Goal: Information Seeking & Learning: Learn about a topic

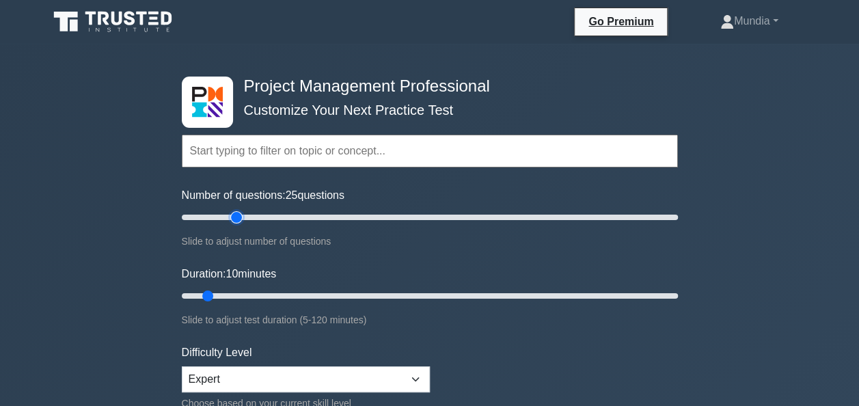
click at [241, 217] on input "Number of questions: 25 questions" at bounding box center [430, 217] width 496 height 16
click at [231, 216] on input "Number of questions: 25 questions" at bounding box center [430, 217] width 496 height 16
type input "20"
click at [220, 217] on input "Number of questions: 20 questions" at bounding box center [430, 217] width 496 height 16
type input "20"
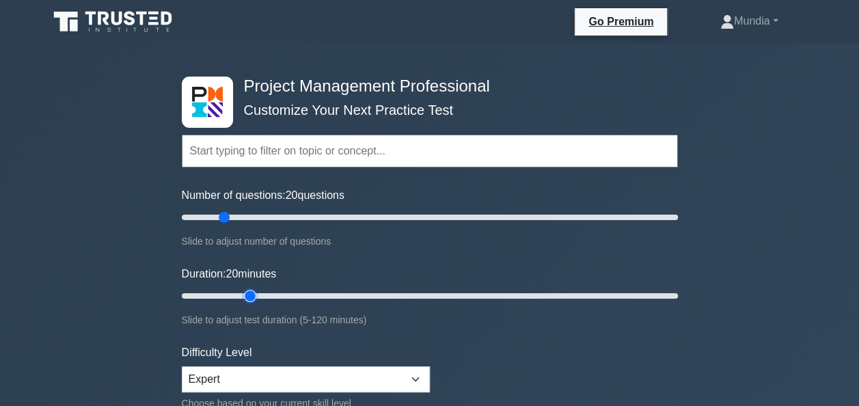
click at [243, 295] on input "Duration: 20 minutes" at bounding box center [430, 296] width 496 height 16
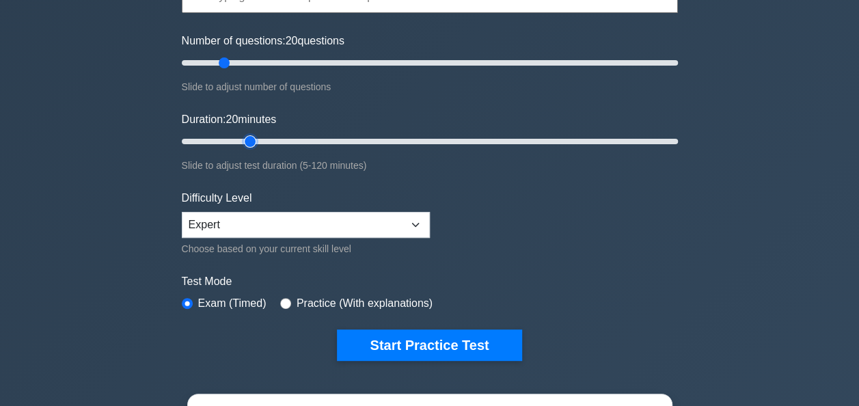
scroll to position [210, 0]
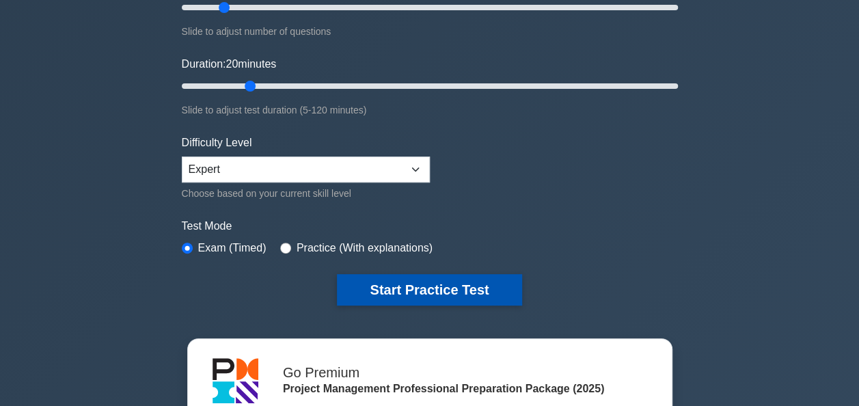
click at [463, 291] on button "Start Practice Test" at bounding box center [429, 289] width 185 height 31
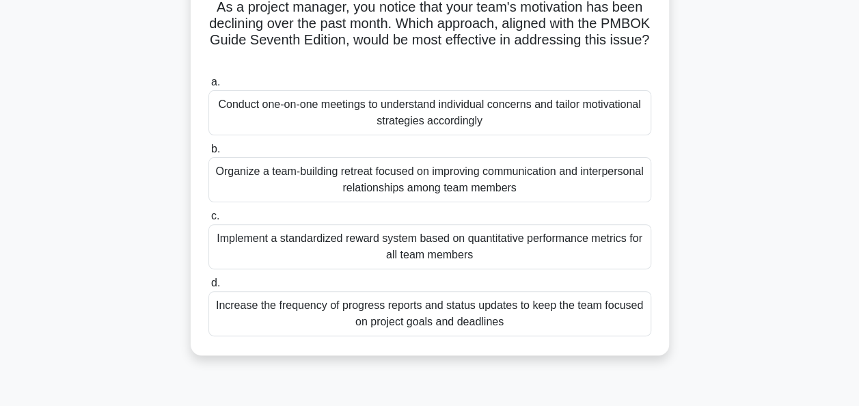
scroll to position [109, 0]
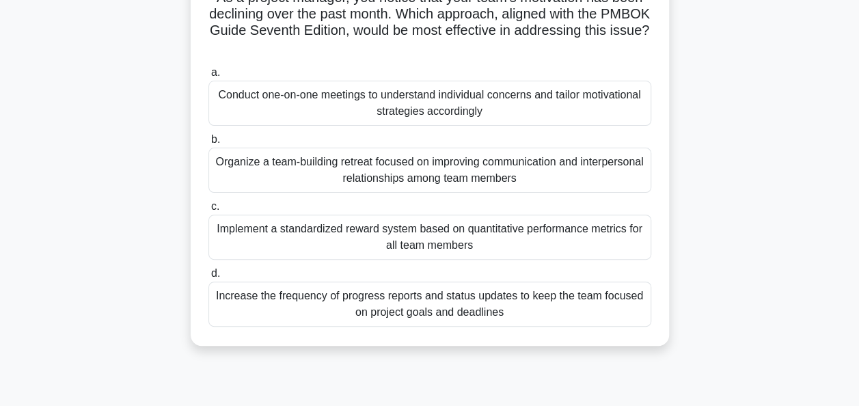
click at [415, 102] on div "Conduct one-on-one meetings to understand individual concerns and tailor motiva…" at bounding box center [429, 103] width 443 height 45
click at [208, 77] on input "a. Conduct one-on-one meetings to understand individual concerns and tailor mot…" at bounding box center [208, 72] width 0 height 9
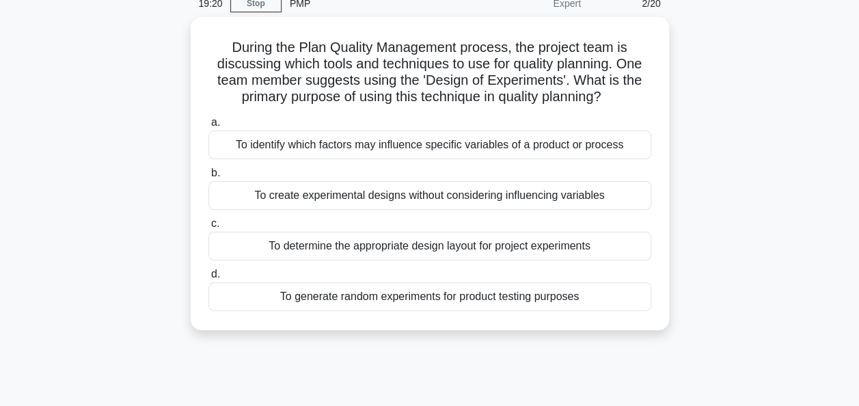
scroll to position [0, 0]
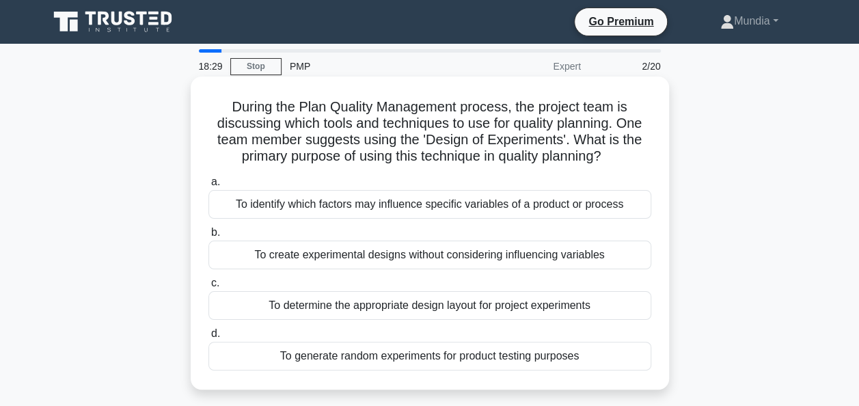
click at [406, 202] on div "To identify which factors may influence specific variables of a product or proc…" at bounding box center [429, 204] width 443 height 29
click at [208, 187] on input "a. To identify which factors may influence specific variables of a product or p…" at bounding box center [208, 182] width 0 height 9
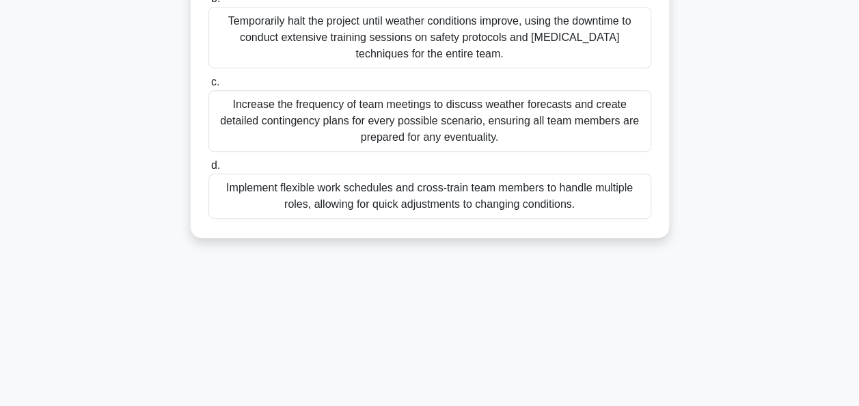
scroll to position [301, 0]
click at [478, 128] on div "Increase the frequency of team meetings to discuss weather forecasts and create…" at bounding box center [429, 120] width 443 height 62
click at [208, 85] on input "c. Increase the frequency of team meetings to discuss weather forecasts and cre…" at bounding box center [208, 81] width 0 height 9
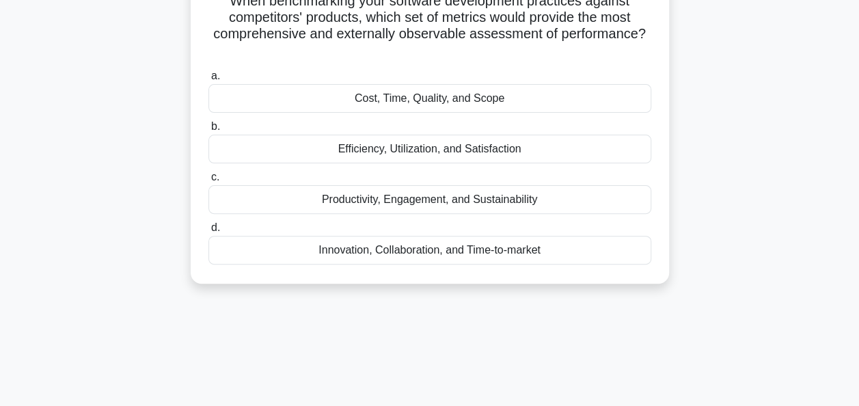
scroll to position [137, 0]
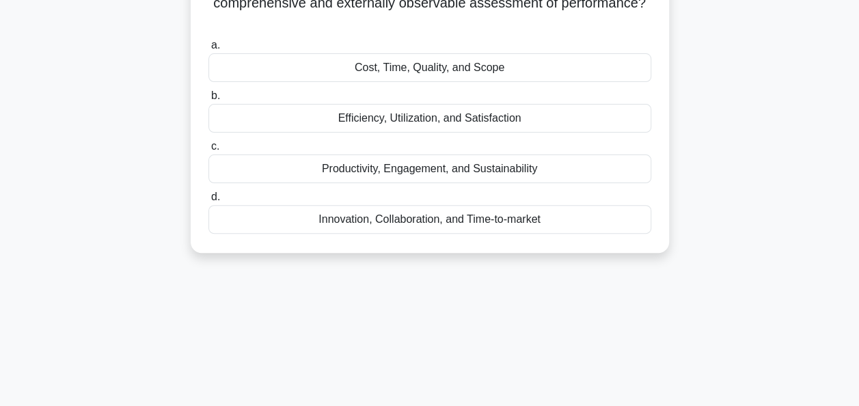
click at [463, 221] on div "Innovation, Collaboration, and Time-to-market" at bounding box center [429, 219] width 443 height 29
click at [208, 202] on input "d. Innovation, Collaboration, and Time-to-market" at bounding box center [208, 197] width 0 height 9
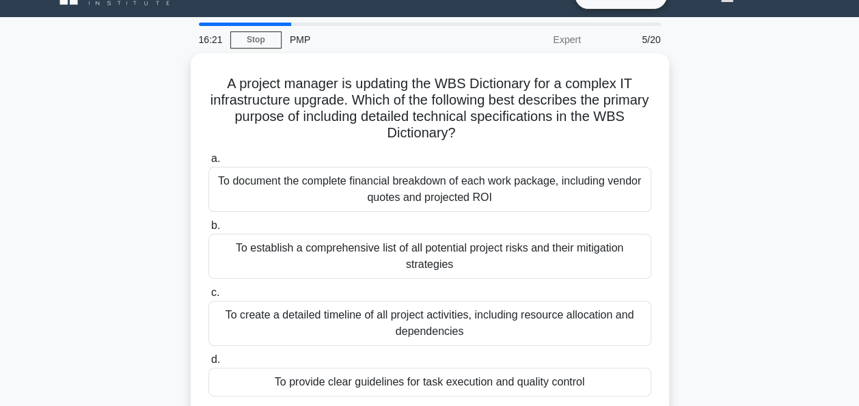
scroll to position [0, 0]
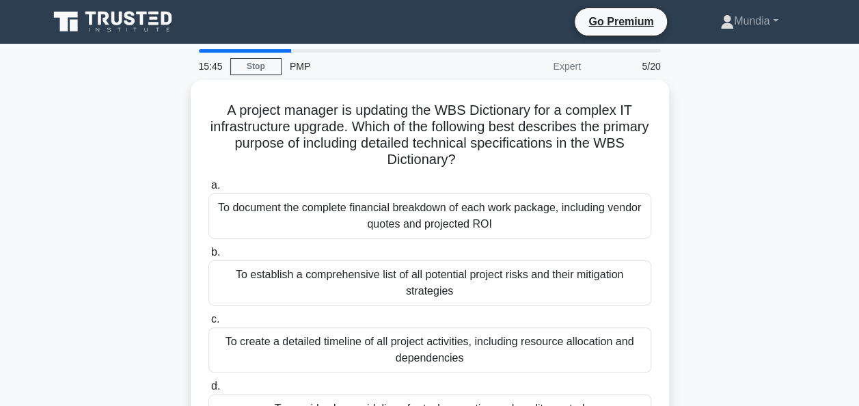
click at [727, 282] on div "A project manager is updating the WBS Dictionary for a complex IT infrastructur…" at bounding box center [429, 269] width 779 height 379
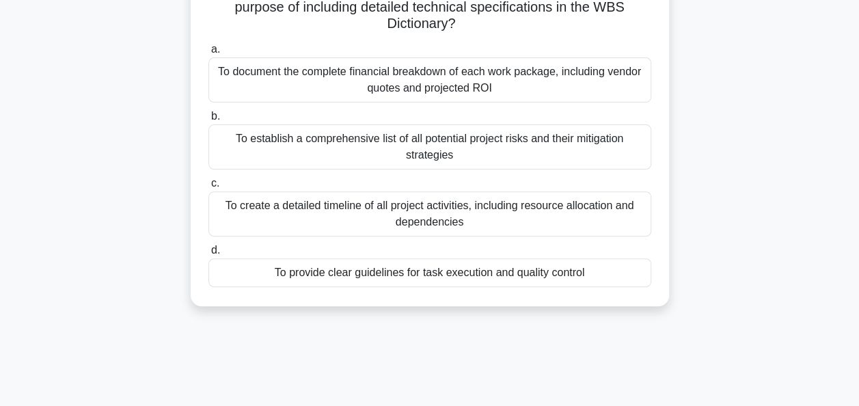
scroll to position [137, 0]
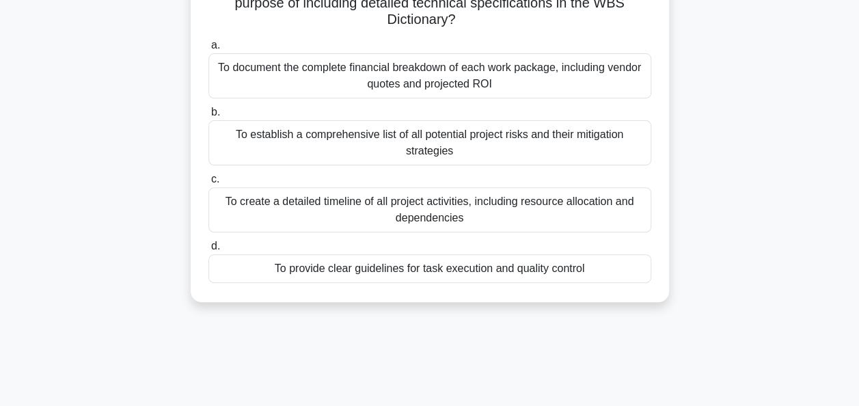
click at [426, 204] on div "To create a detailed timeline of all project activities, including resource all…" at bounding box center [429, 209] width 443 height 45
click at [208, 184] on input "c. To create a detailed timeline of all project activities, including resource …" at bounding box center [208, 179] width 0 height 9
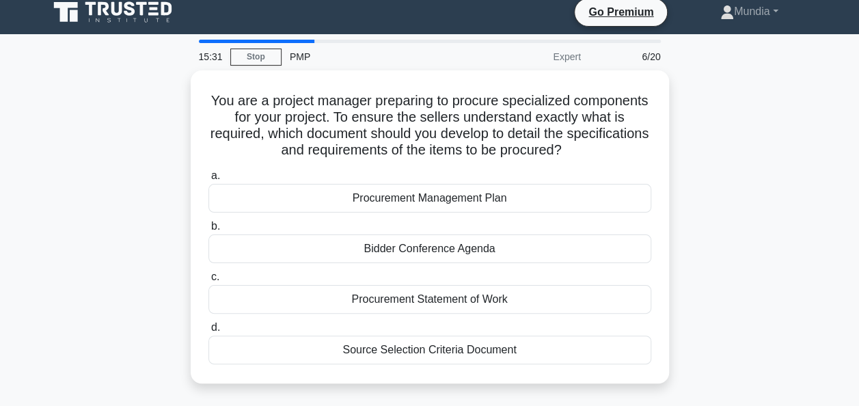
scroll to position [0, 0]
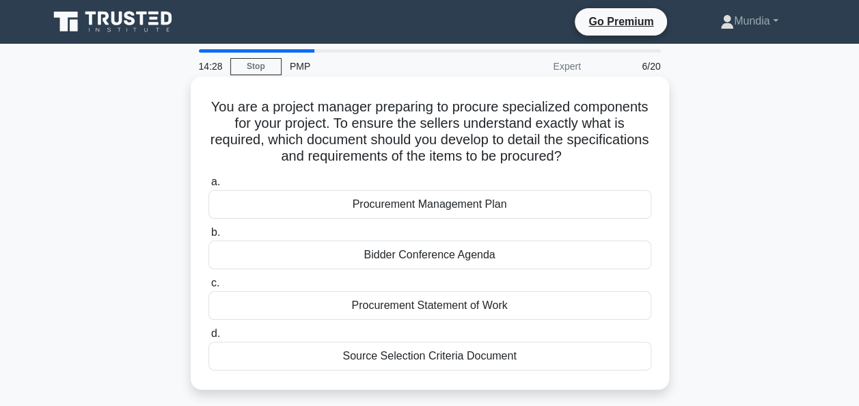
click at [411, 206] on div "Procurement Management Plan" at bounding box center [429, 204] width 443 height 29
click at [208, 187] on input "a. Procurement Management Plan" at bounding box center [208, 182] width 0 height 9
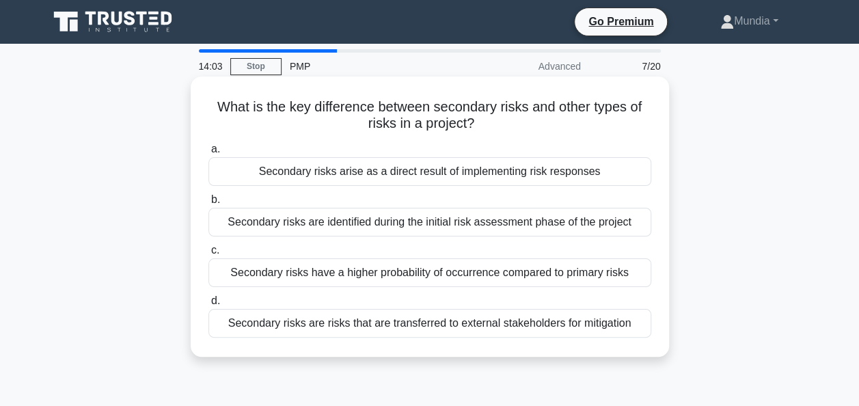
click at [388, 169] on div "Secondary risks arise as a direct result of implementing risk responses" at bounding box center [429, 171] width 443 height 29
click at [208, 154] on input "a. Secondary risks arise as a direct result of implementing risk responses" at bounding box center [208, 149] width 0 height 9
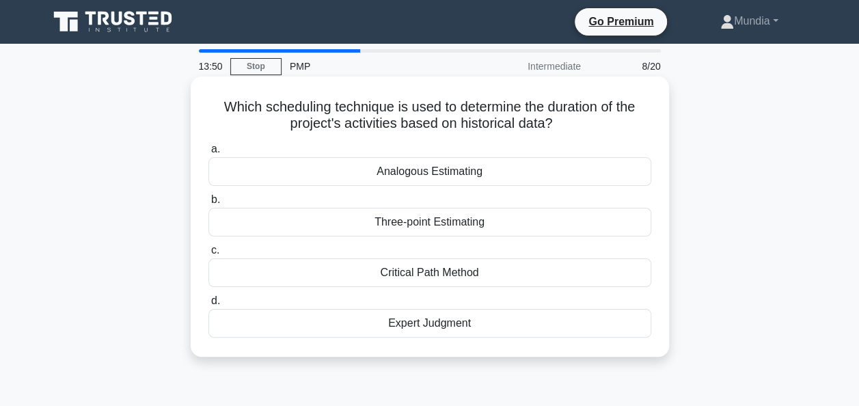
click at [439, 176] on div "Analogous Estimating" at bounding box center [429, 171] width 443 height 29
click at [208, 154] on input "a. Analogous Estimating" at bounding box center [208, 149] width 0 height 9
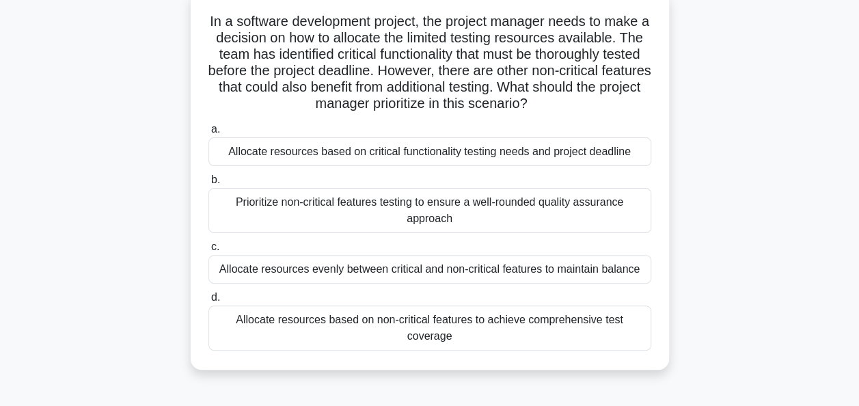
scroll to position [109, 0]
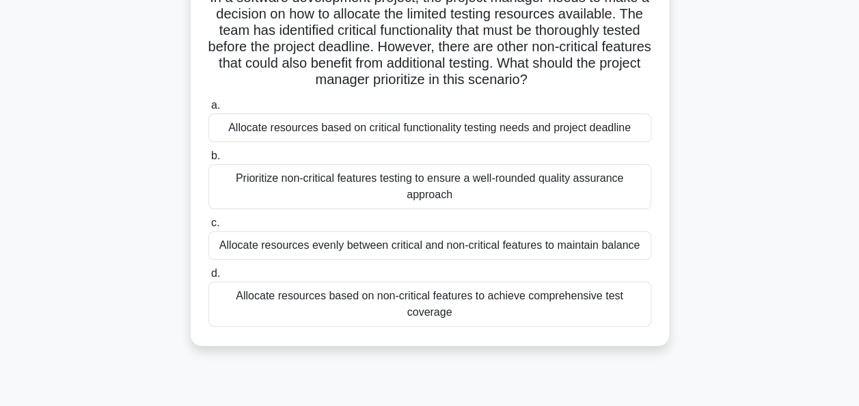
click at [434, 134] on div "Allocate resources based on critical functionality testing needs and project de…" at bounding box center [429, 127] width 443 height 29
click at [208, 110] on input "a. Allocate resources based on critical functionality testing needs and project…" at bounding box center [208, 105] width 0 height 9
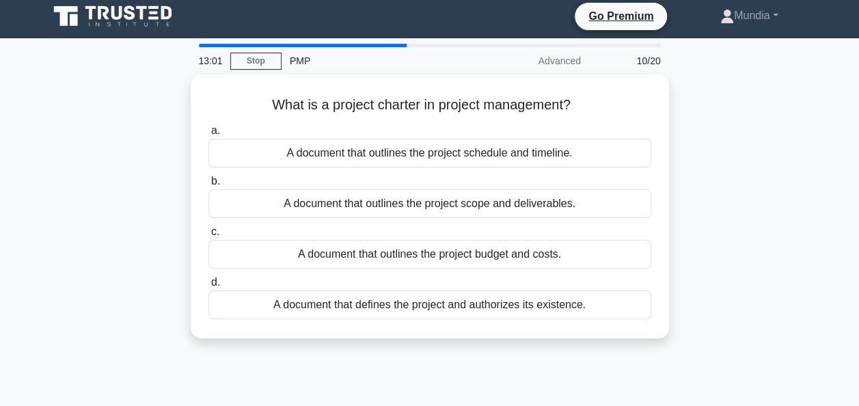
scroll to position [0, 0]
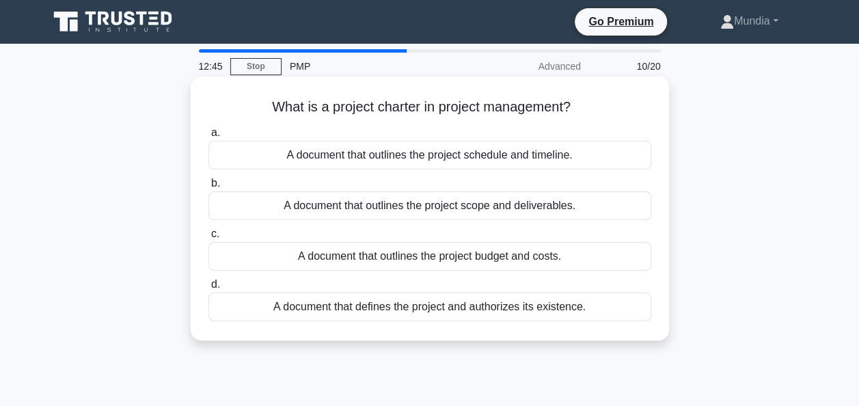
click at [377, 305] on div "A document that defines the project and authorizes its existence." at bounding box center [429, 307] width 443 height 29
click at [208, 289] on input "d. A document that defines the project and authorizes its existence." at bounding box center [208, 284] width 0 height 9
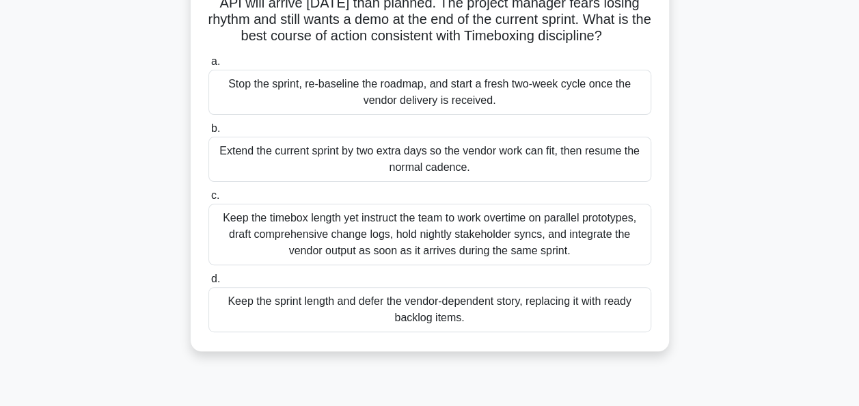
scroll to position [164, 0]
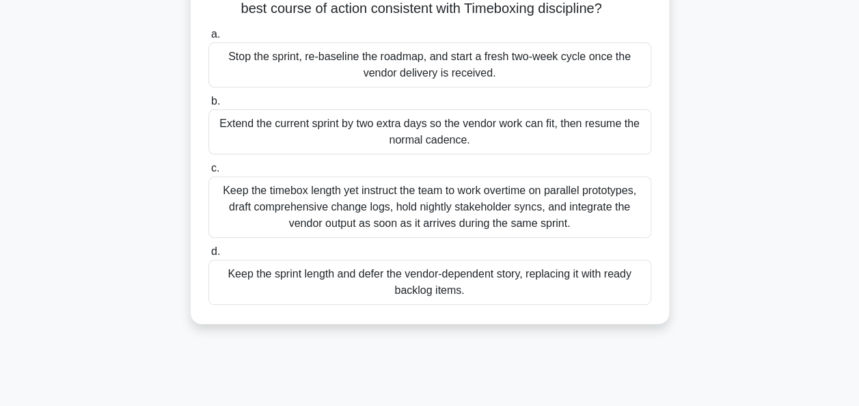
click at [415, 300] on div "Keep the sprint length and defer the vendor-dependent story, replacing it with …" at bounding box center [429, 282] width 443 height 45
click at [208, 256] on input "d. Keep the sprint length and defer the vendor-dependent story, replacing it wi…" at bounding box center [208, 251] width 0 height 9
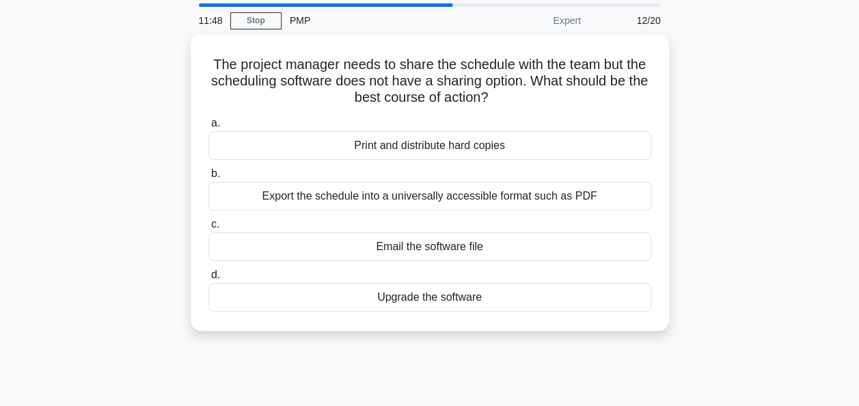
scroll to position [0, 0]
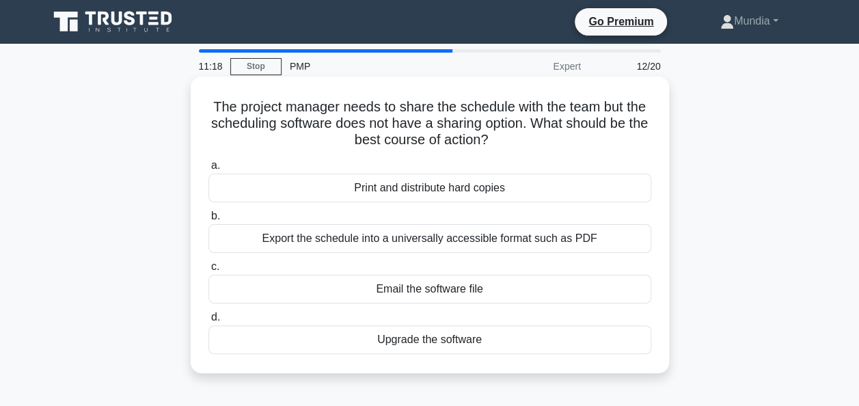
click at [431, 241] on div "Export the schedule into a universally accessible format such as PDF" at bounding box center [429, 238] width 443 height 29
click at [208, 221] on input "b. Export the schedule into a universally accessible format such as PDF" at bounding box center [208, 216] width 0 height 9
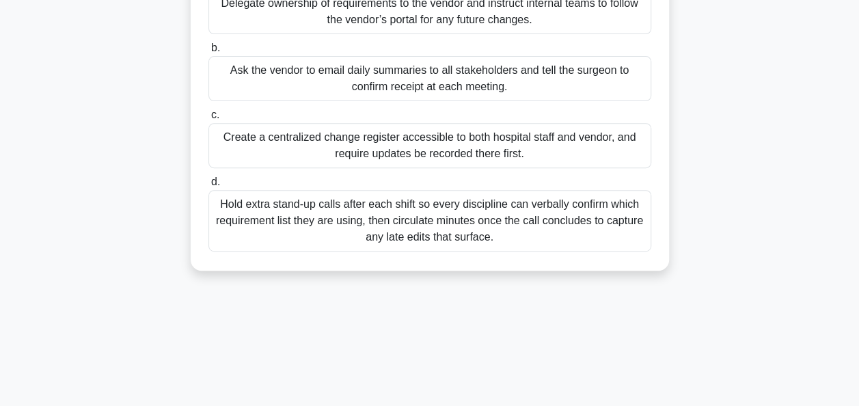
scroll to position [219, 0]
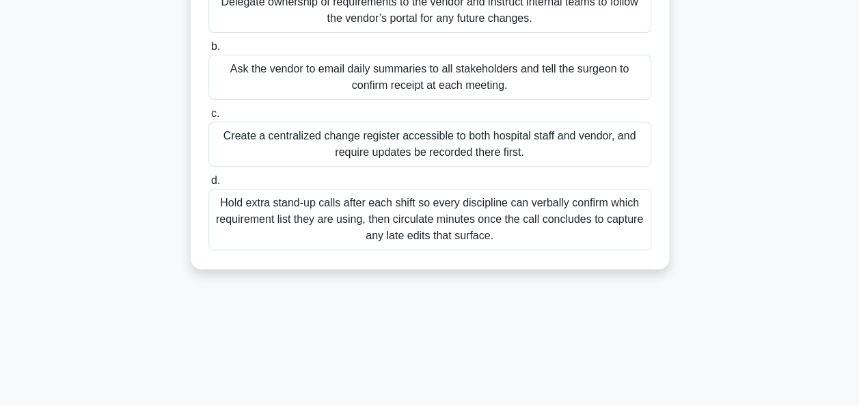
click at [448, 154] on div "Create a centralized change register accessible to both hospital staff and vend…" at bounding box center [429, 144] width 443 height 45
click at [208, 118] on input "c. Create a centralized change register accessible to both hospital staff and v…" at bounding box center [208, 113] width 0 height 9
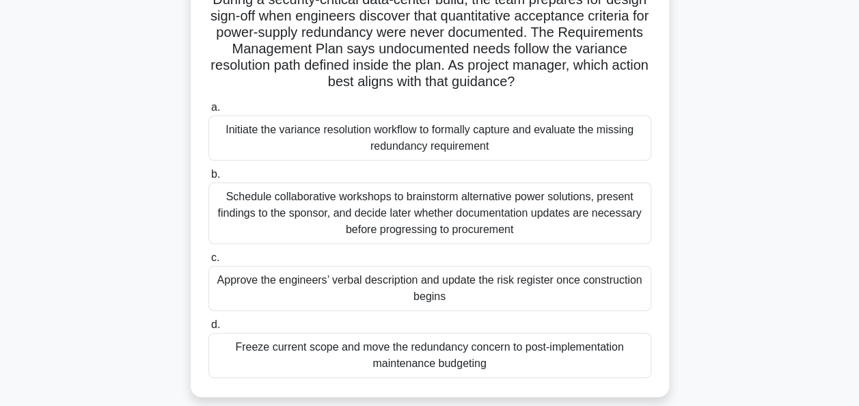
scroll to position [109, 0]
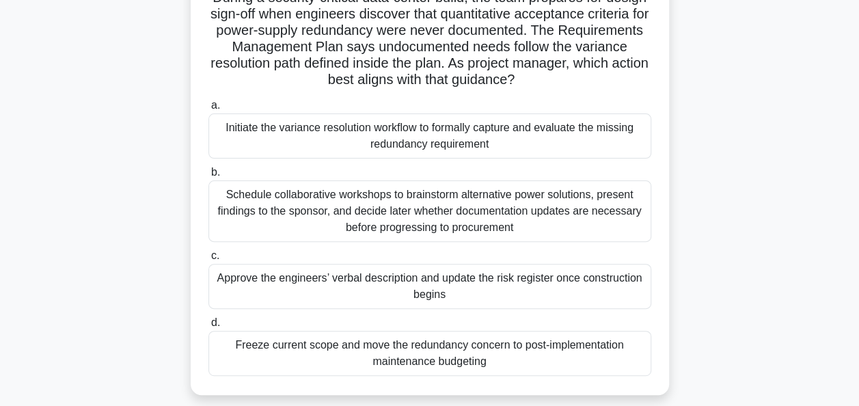
click at [441, 127] on div "Initiate the variance resolution workflow to formally capture and evaluate the …" at bounding box center [429, 135] width 443 height 45
click at [208, 110] on input "a. Initiate the variance resolution workflow to formally capture and evaluate t…" at bounding box center [208, 105] width 0 height 9
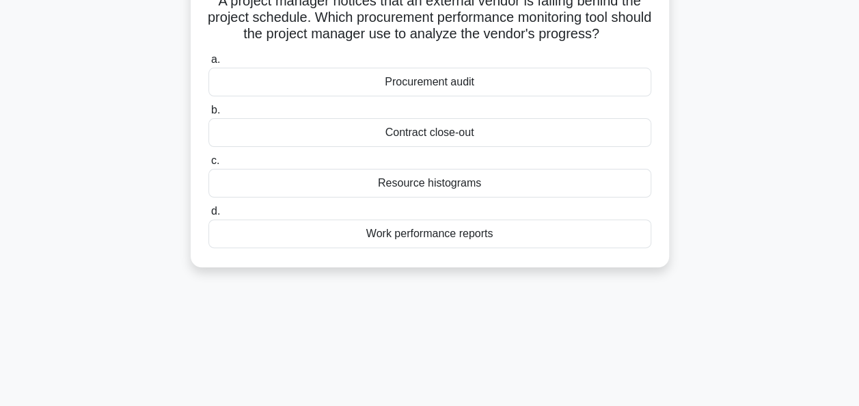
scroll to position [137, 0]
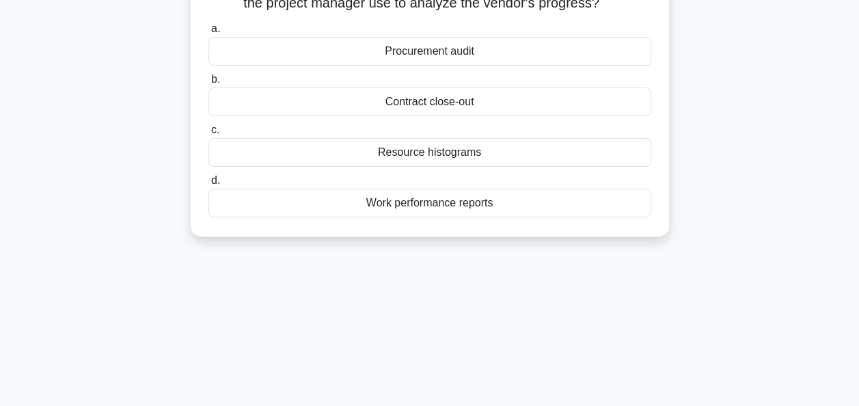
click at [426, 202] on div "Work performance reports" at bounding box center [429, 203] width 443 height 29
click at [208, 185] on input "d. Work performance reports" at bounding box center [208, 180] width 0 height 9
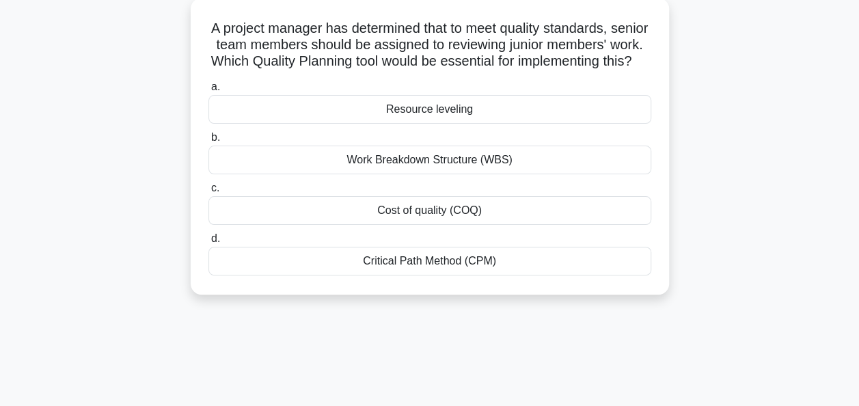
scroll to position [109, 0]
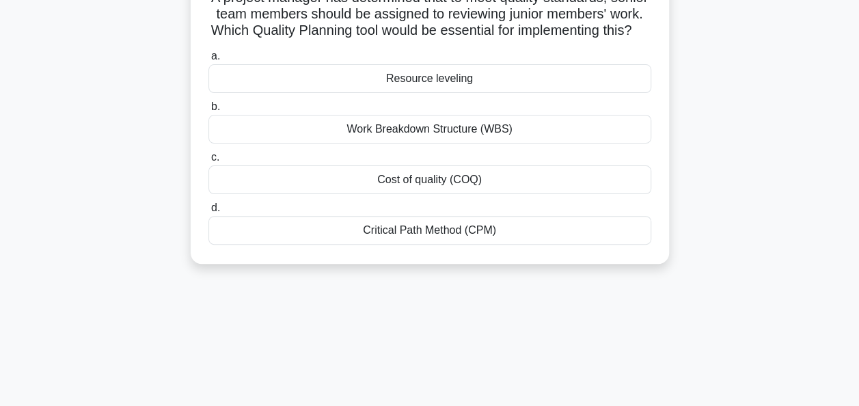
click at [429, 194] on div "Cost of quality (COQ)" at bounding box center [429, 179] width 443 height 29
click at [208, 162] on input "c. Cost of quality (COQ)" at bounding box center [208, 157] width 0 height 9
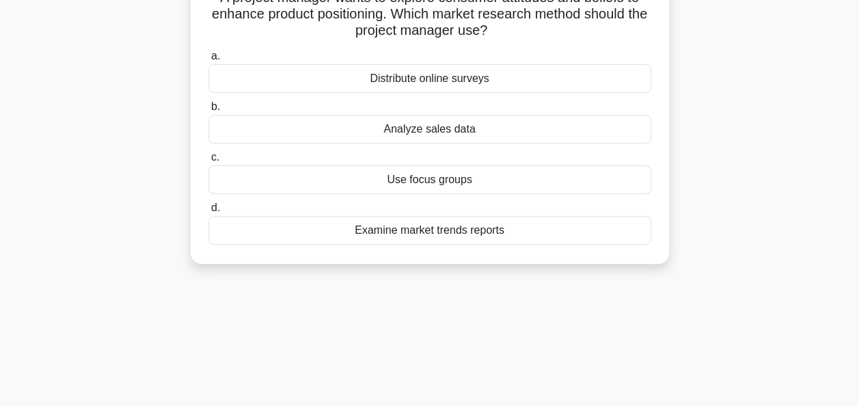
click at [413, 175] on div "Use focus groups" at bounding box center [429, 179] width 443 height 29
click at [208, 162] on input "c. Use focus groups" at bounding box center [208, 157] width 0 height 9
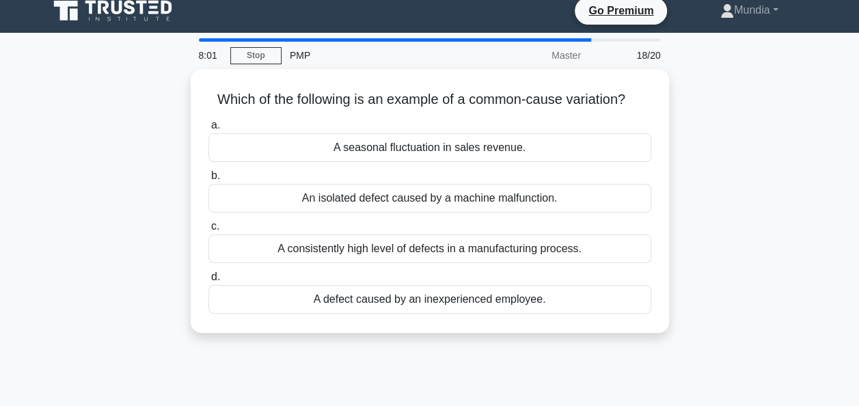
scroll to position [0, 0]
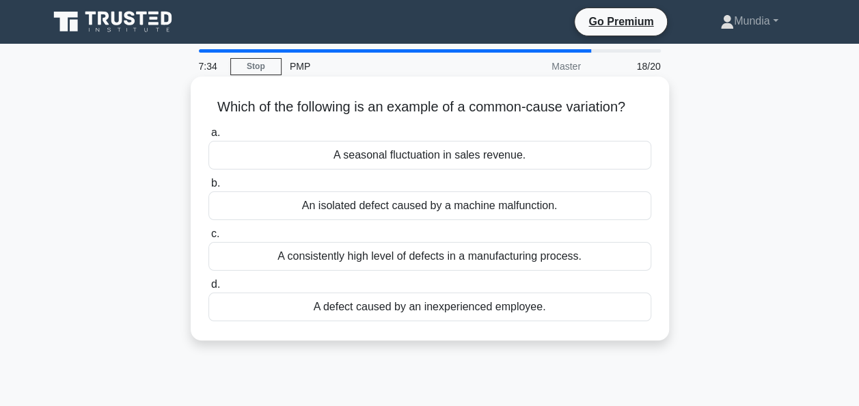
click at [403, 154] on div "A seasonal fluctuation in sales revenue." at bounding box center [429, 155] width 443 height 29
click at [208, 137] on input "a. A seasonal fluctuation in sales revenue." at bounding box center [208, 132] width 0 height 9
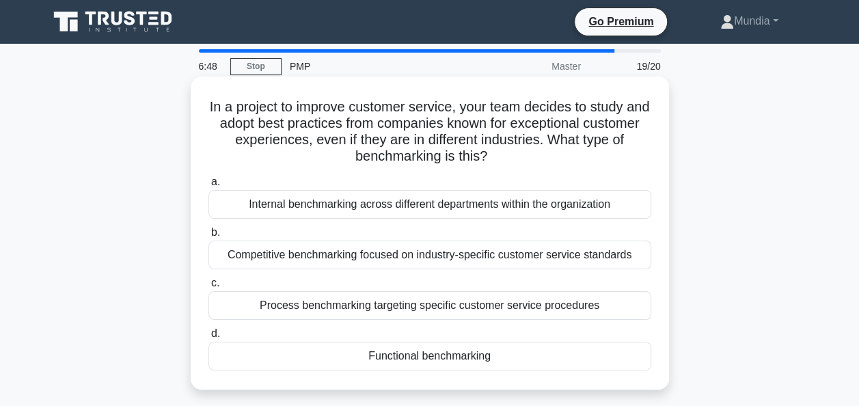
click at [433, 354] on div "Functional benchmarking" at bounding box center [429, 356] width 443 height 29
click at [208, 338] on input "d. Functional benchmarking" at bounding box center [208, 333] width 0 height 9
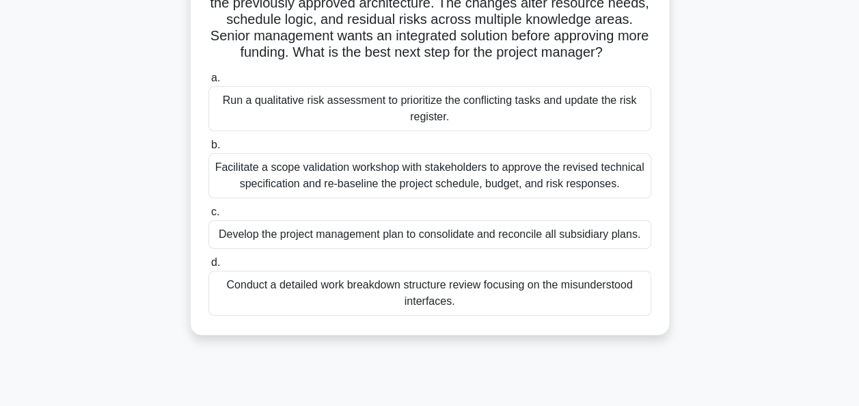
scroll to position [164, 0]
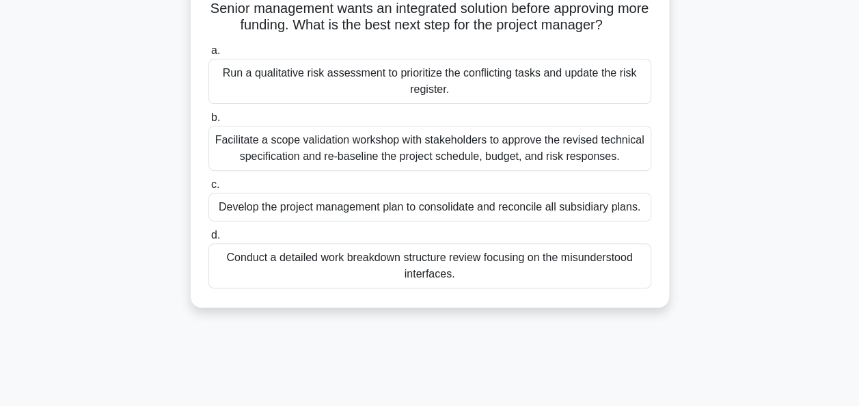
click at [388, 163] on div "Facilitate a scope validation workshop with stakeholders to approve the revised…" at bounding box center [429, 148] width 443 height 45
click at [208, 122] on input "b. Facilitate a scope validation workshop with stakeholders to approve the revi…" at bounding box center [208, 117] width 0 height 9
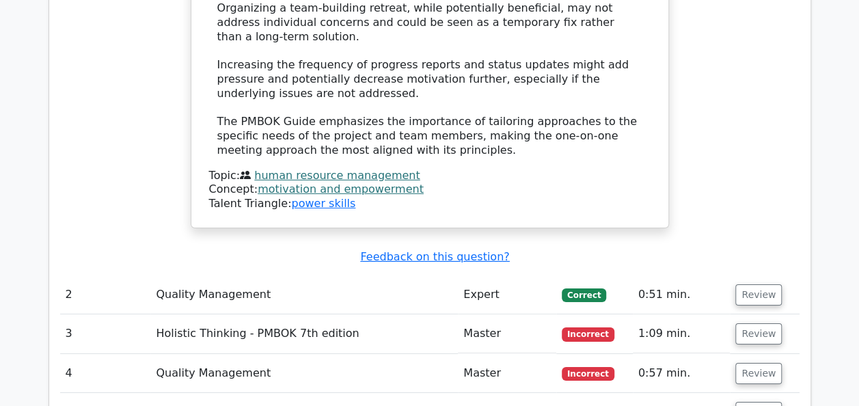
scroll to position [2105, 0]
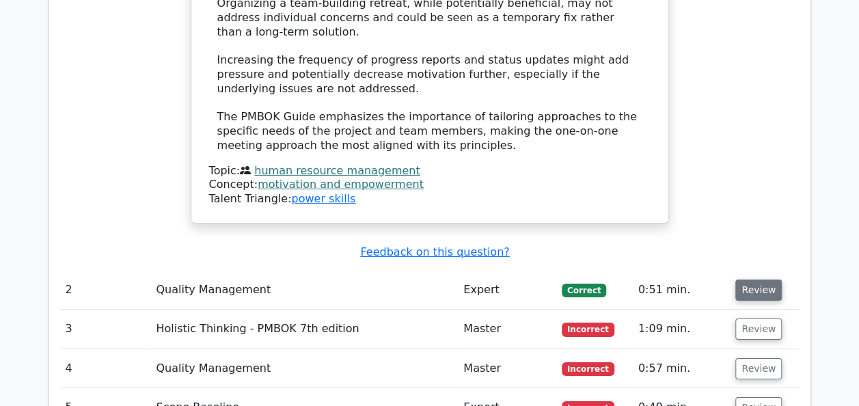
click at [745, 280] on button "Review" at bounding box center [758, 290] width 46 height 21
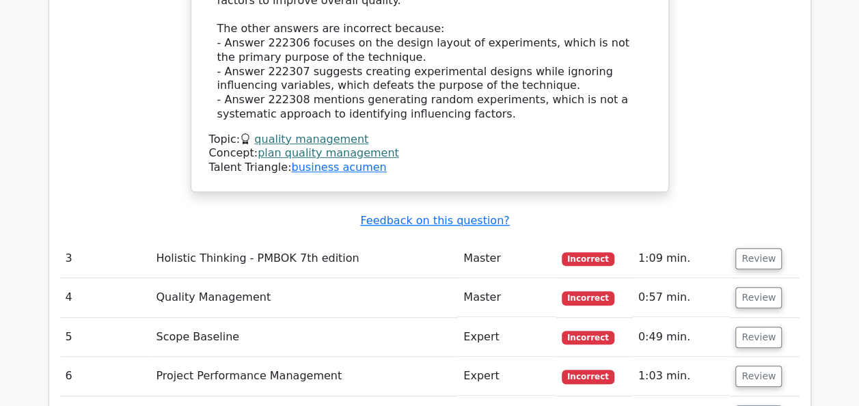
scroll to position [2898, 0]
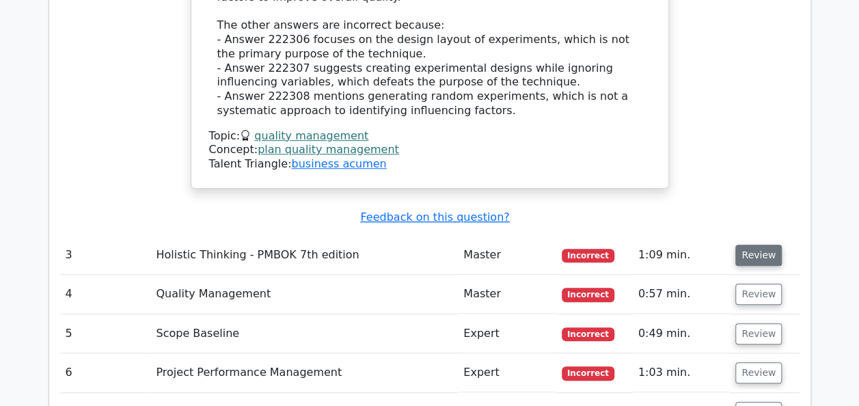
click at [763, 245] on button "Review" at bounding box center [758, 255] width 46 height 21
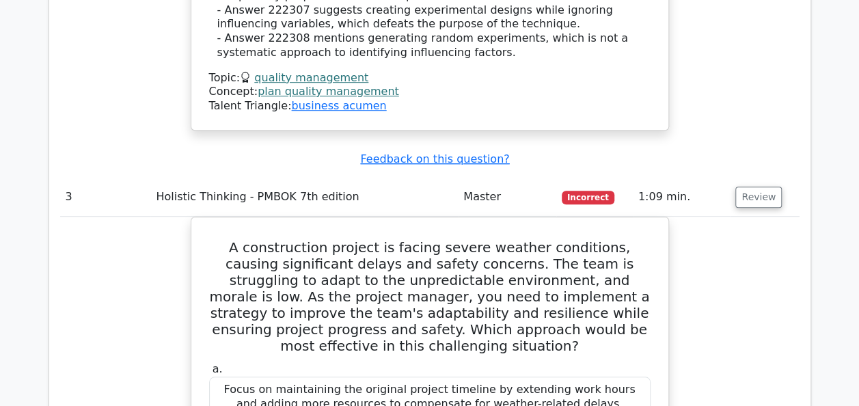
scroll to position [2808, 0]
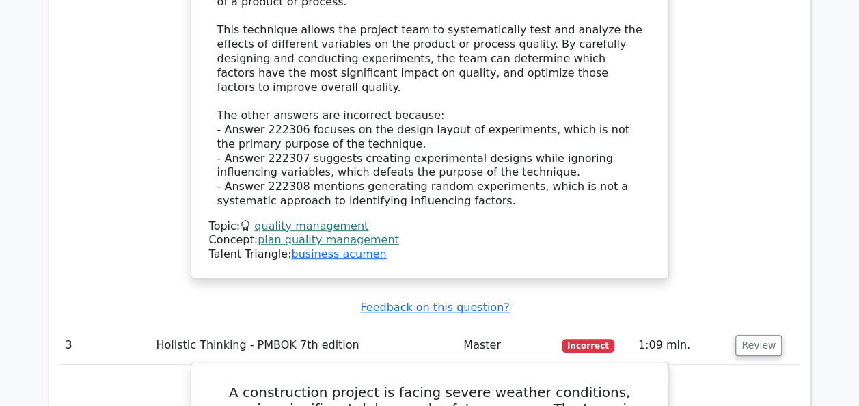
drag, startPoint x: 582, startPoint y: 273, endPoint x: 212, endPoint y: 244, distance: 371.5
copy div "A construction project is facing severe weather conditions, causing significant…"
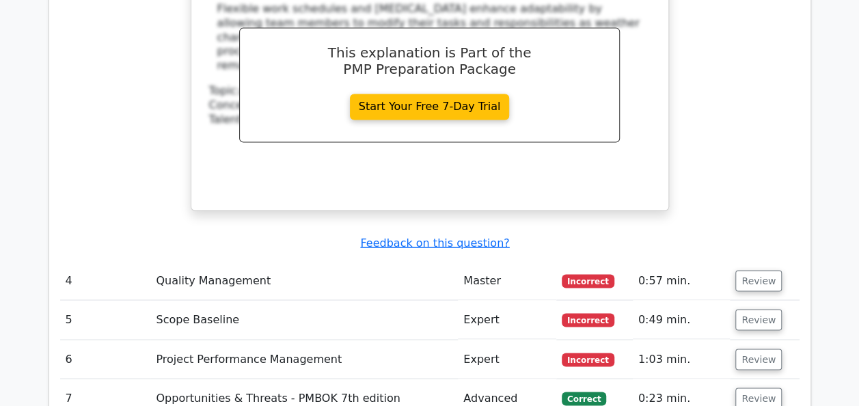
scroll to position [3682, 0]
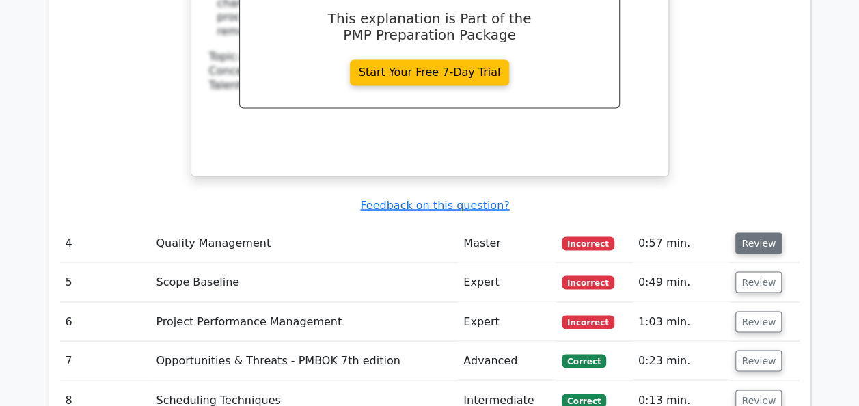
click at [752, 232] on button "Review" at bounding box center [758, 242] width 46 height 21
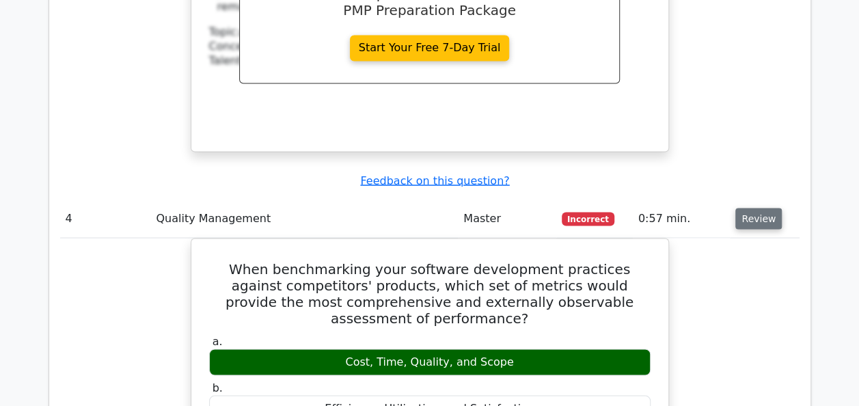
scroll to position [3710, 0]
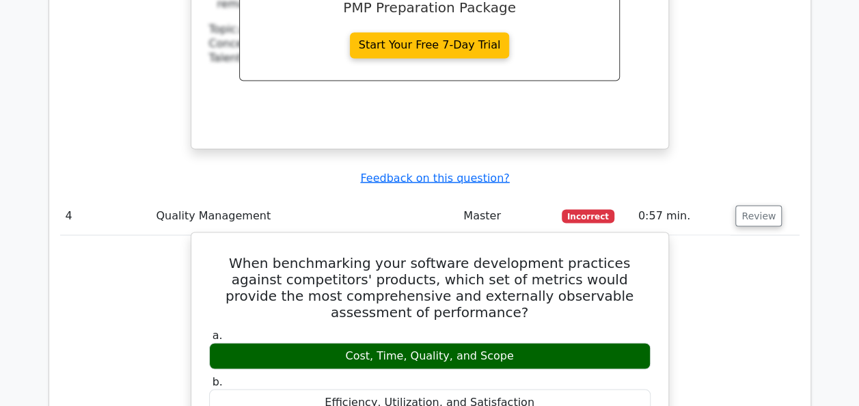
drag, startPoint x: 224, startPoint y: 90, endPoint x: 568, endPoint y: 315, distance: 411.1
copy div "When benchmarking your software development practices against competitors' prod…"
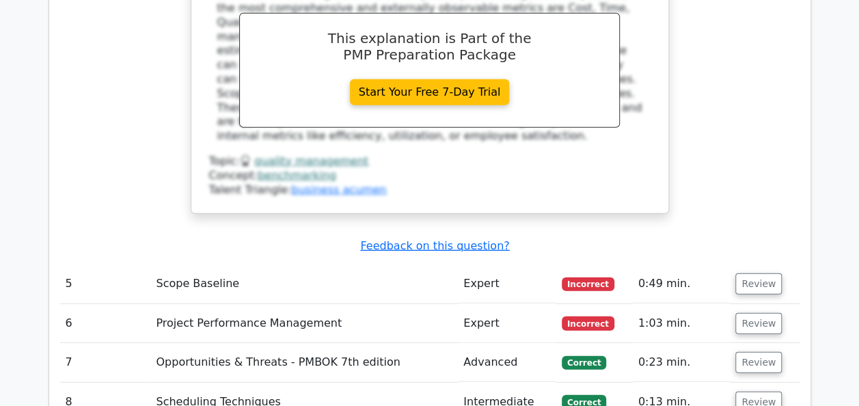
scroll to position [4284, 0]
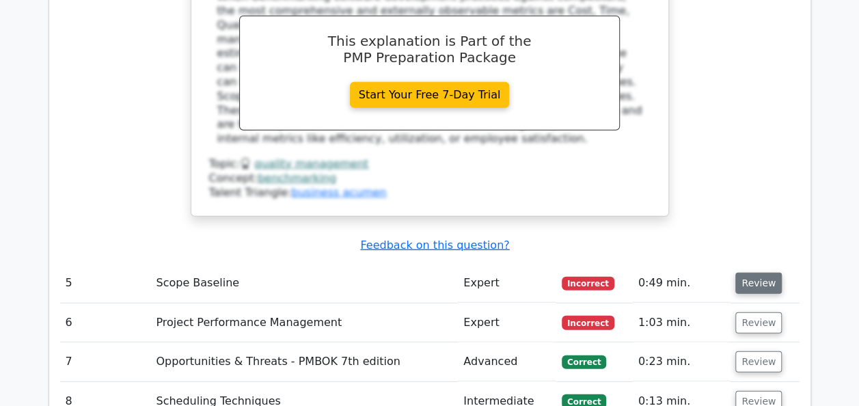
click at [762, 273] on button "Review" at bounding box center [758, 283] width 46 height 21
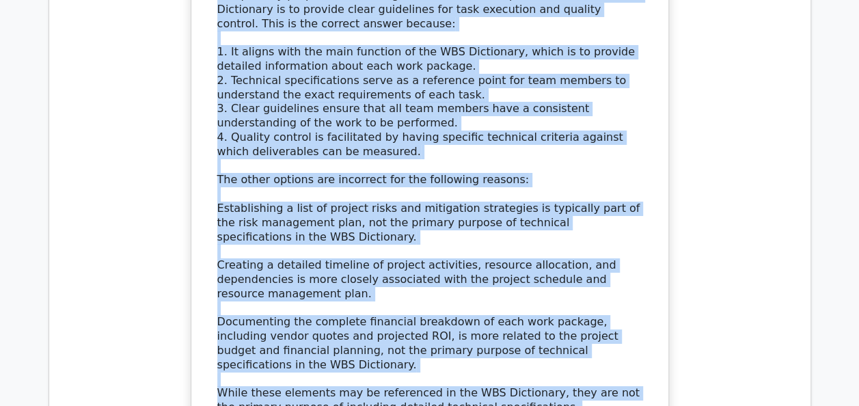
scroll to position [5010, 0]
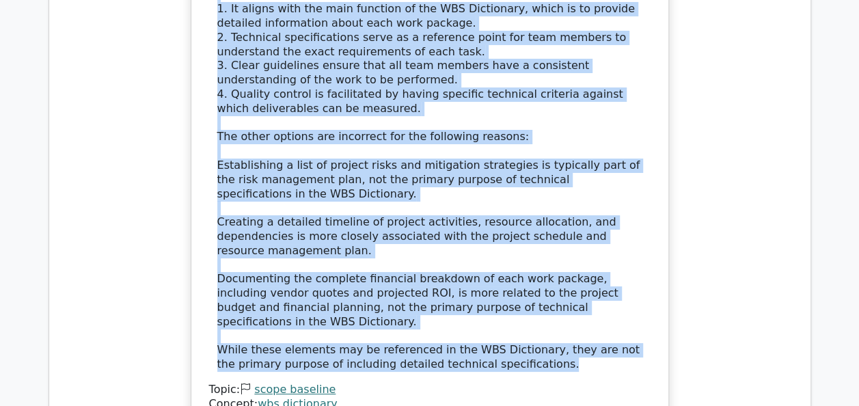
drag, startPoint x: 220, startPoint y: 18, endPoint x: 522, endPoint y: 135, distance: 323.7
click at [522, 135] on div "A project manager is updating the WBS Dictionary for a complex IT infrastructur…" at bounding box center [430, 8] width 466 height 856
copy div "A project manager is updating the WBS Dictionary for a complex IT infrastructur…"
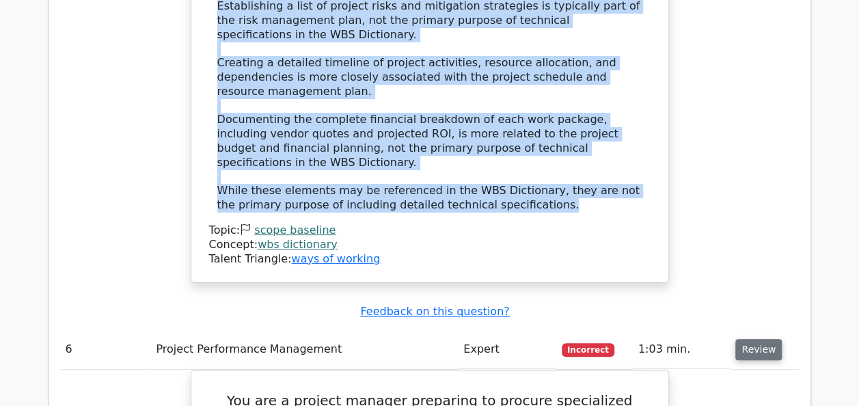
scroll to position [5310, 0]
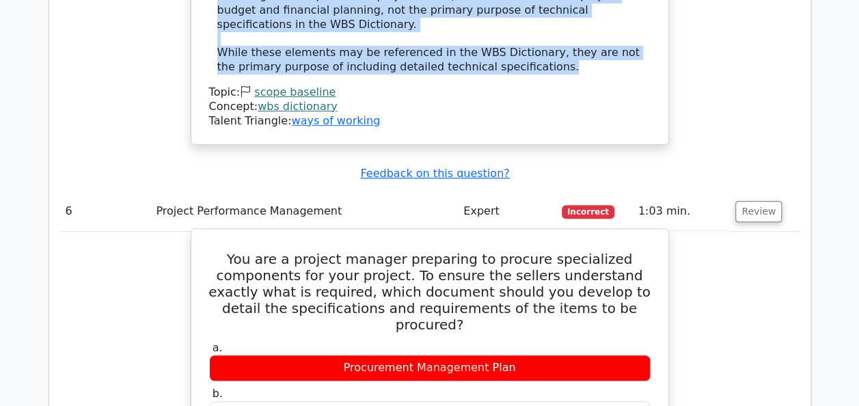
drag, startPoint x: 246, startPoint y: 25, endPoint x: 524, endPoint y: 262, distance: 365.5
copy div "You are a project manager preparing to procure specialized components for your …"
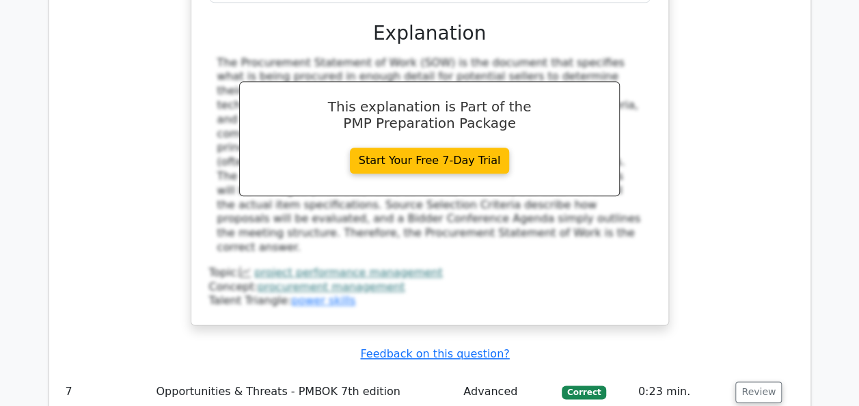
scroll to position [5830, 0]
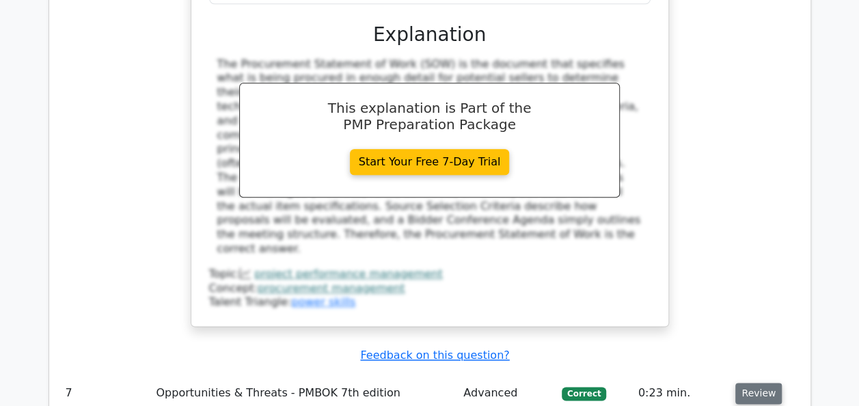
click at [755, 383] on button "Review" at bounding box center [758, 393] width 46 height 21
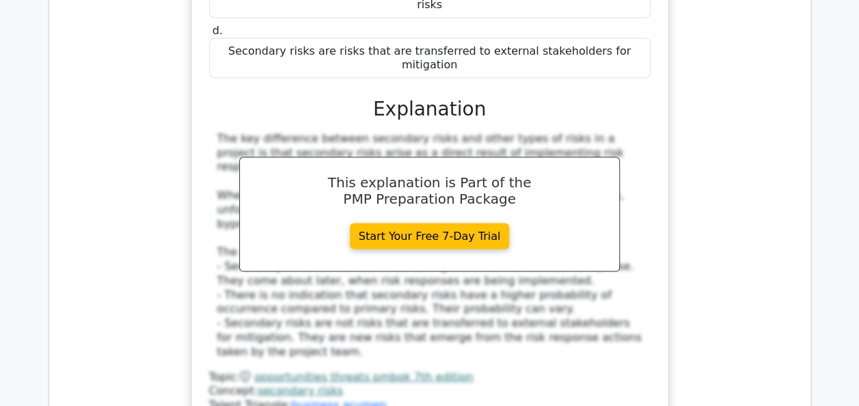
scroll to position [6486, 0]
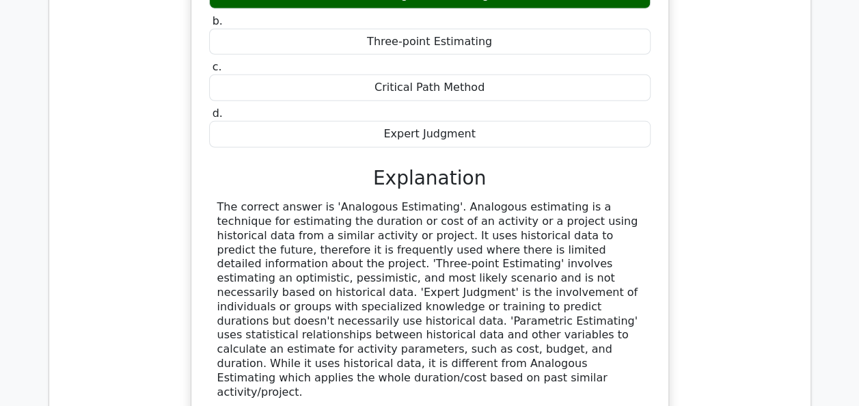
scroll to position [7087, 0]
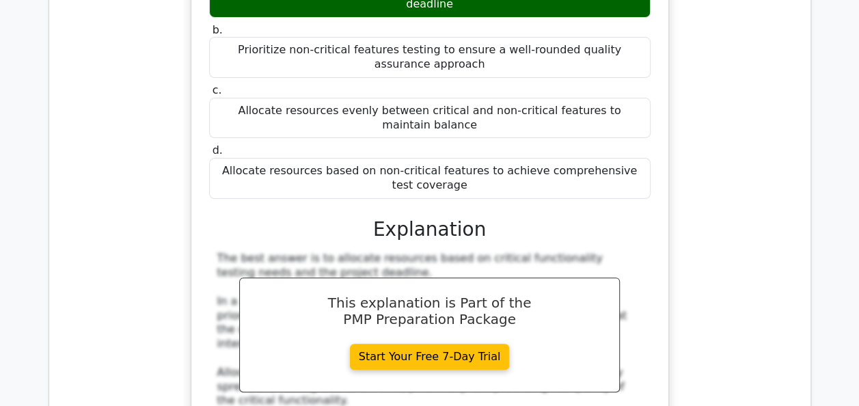
scroll to position [7798, 0]
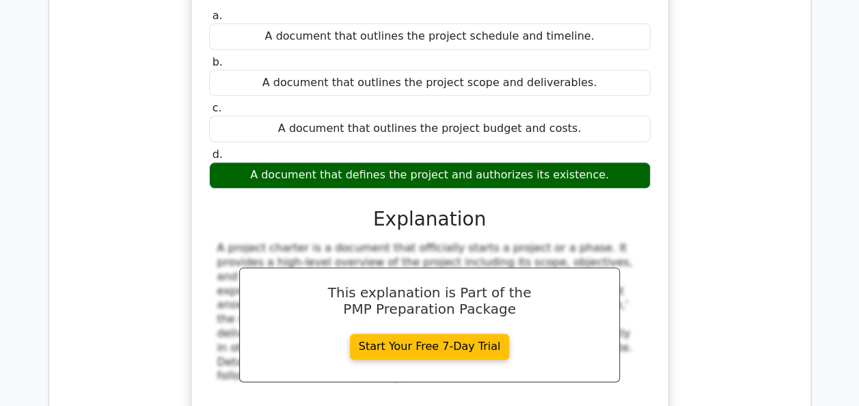
scroll to position [8481, 0]
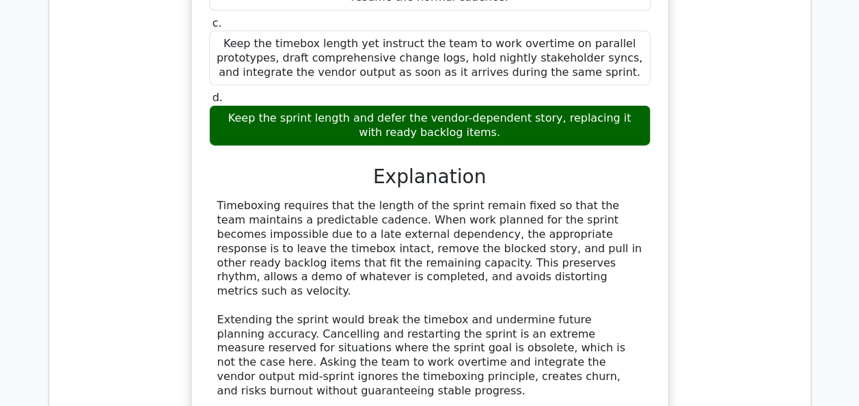
scroll to position [9247, 0]
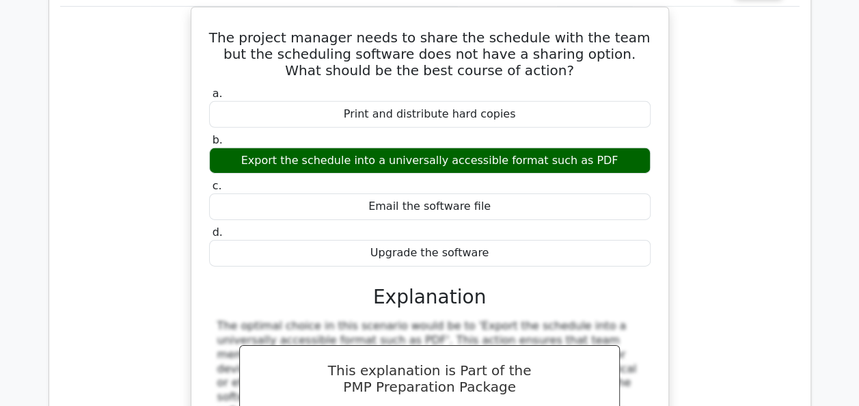
scroll to position [9794, 0]
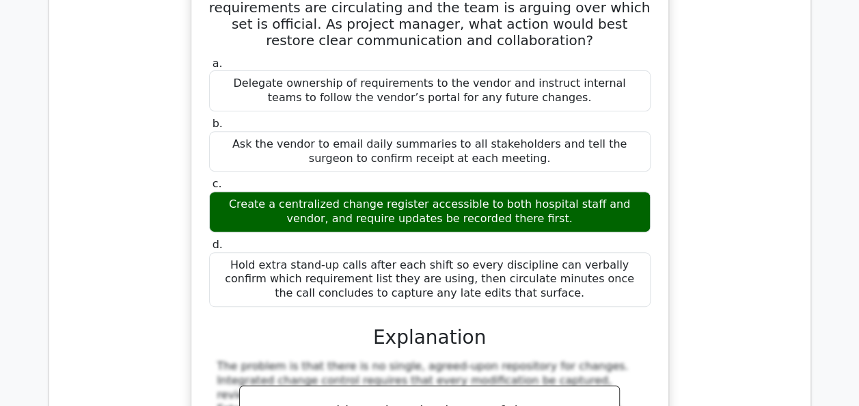
scroll to position [10559, 0]
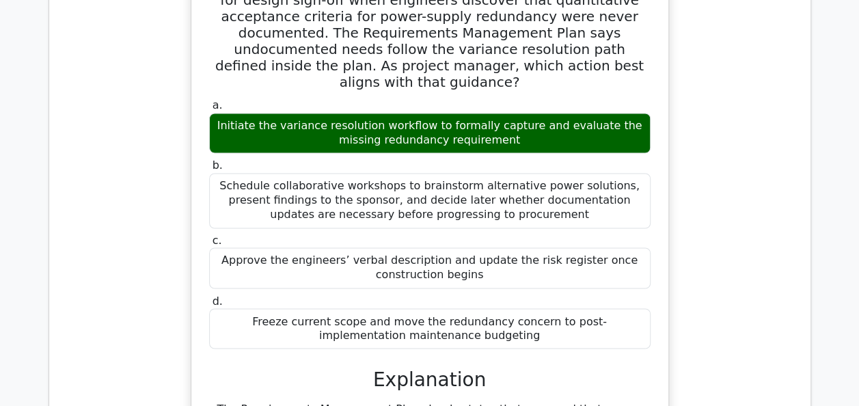
scroll to position [11325, 0]
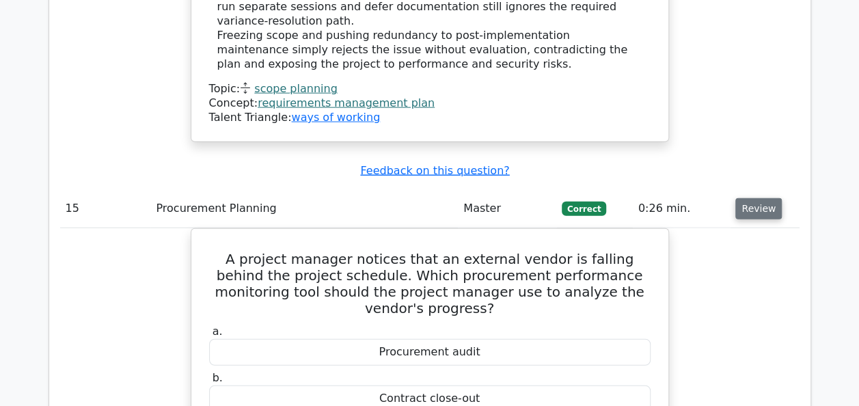
scroll to position [11899, 0]
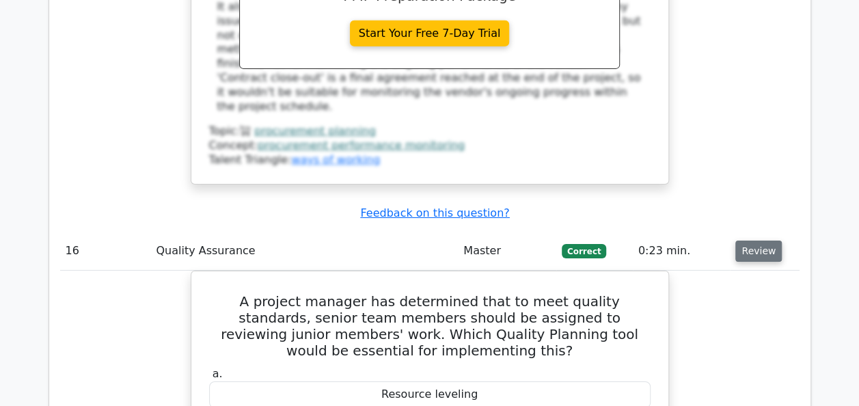
scroll to position [12500, 0]
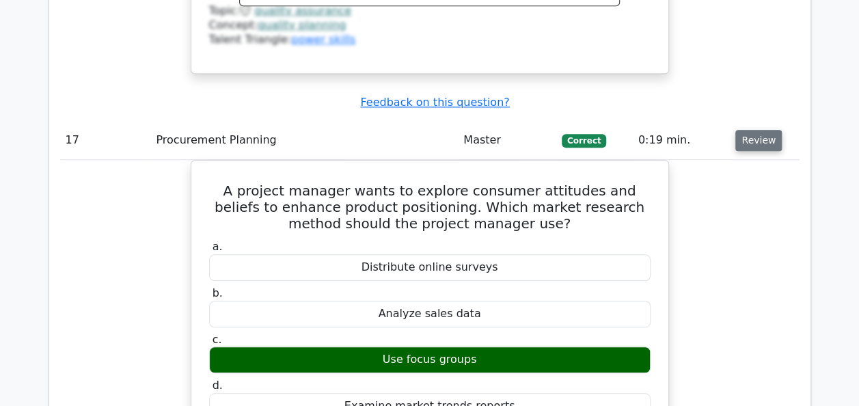
scroll to position [13238, 0]
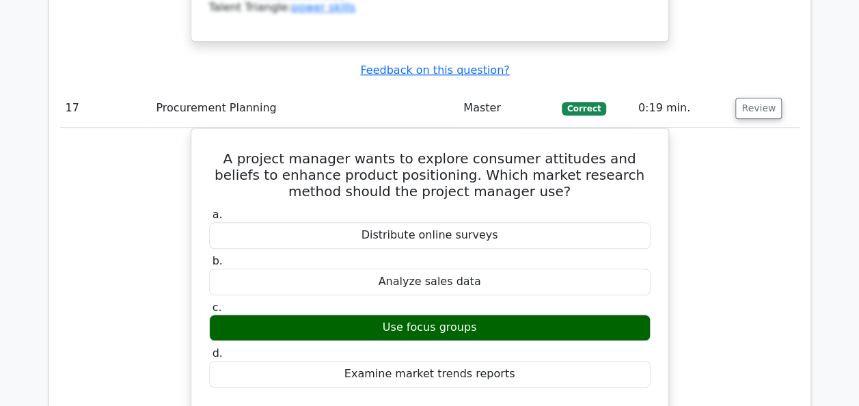
scroll to position [13293, 0]
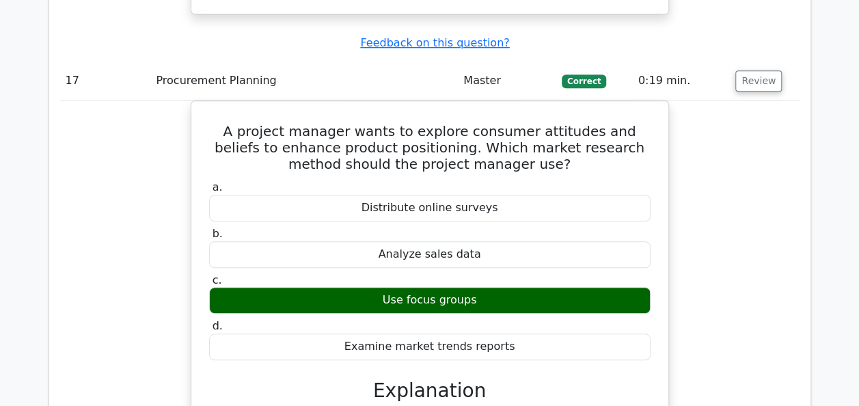
drag, startPoint x: 558, startPoint y: 265, endPoint x: 213, endPoint y: 90, distance: 386.9
copy div "Which of the following is an example of a common-cause variation? a. A seasonal…"
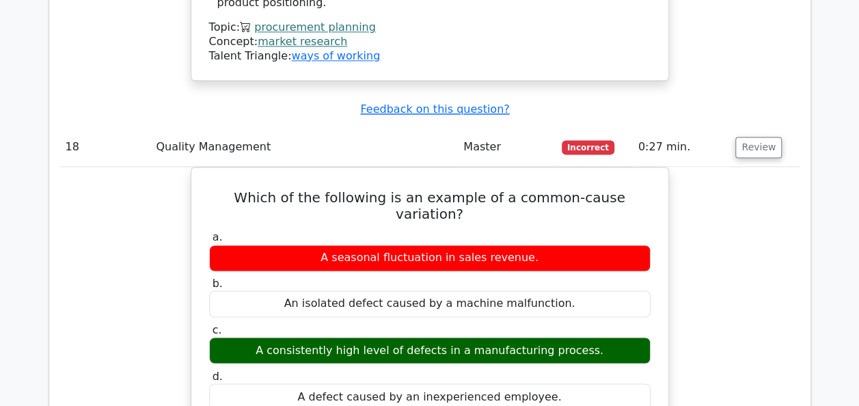
scroll to position [13840, 0]
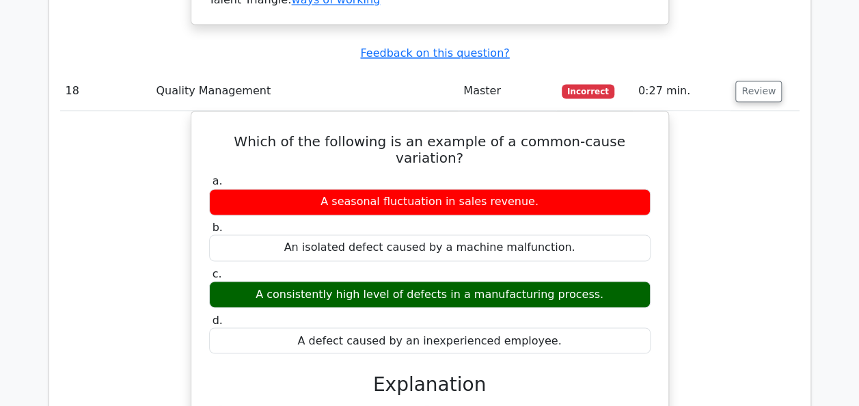
scroll to position [13867, 0]
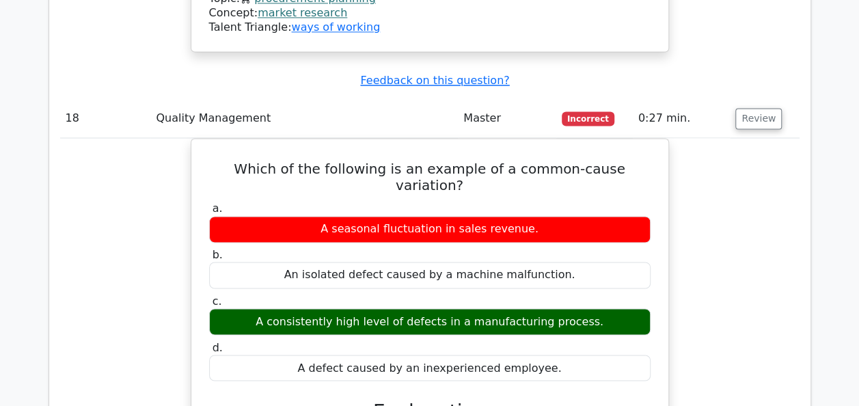
drag, startPoint x: 217, startPoint y: 83, endPoint x: 565, endPoint y: 312, distance: 415.5
copy div "In a project to improve customer service, your team decides to study and adopt …"
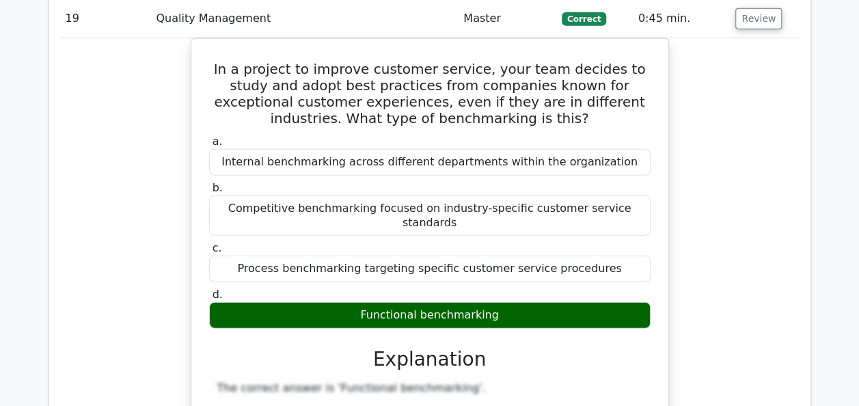
scroll to position [14605, 0]
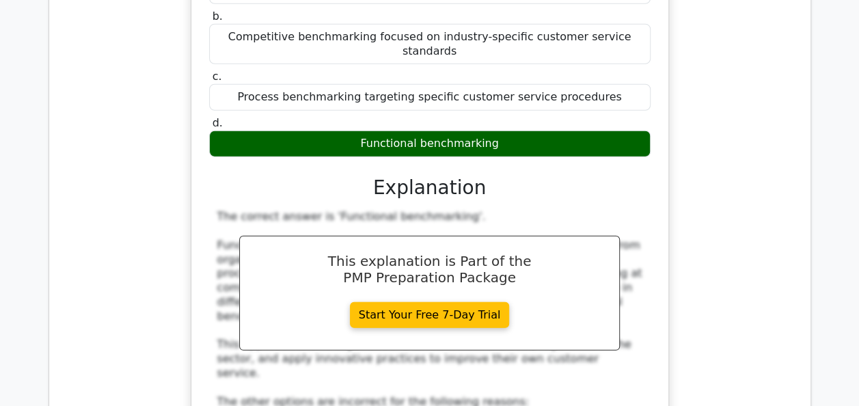
scroll to position [14747, 0]
drag, startPoint x: 569, startPoint y: 81, endPoint x: 220, endPoint y: 47, distance: 350.2
copy div "Two months into a global data-center migration project, interdependent network …"
